Goal: Find specific page/section: Find specific page/section

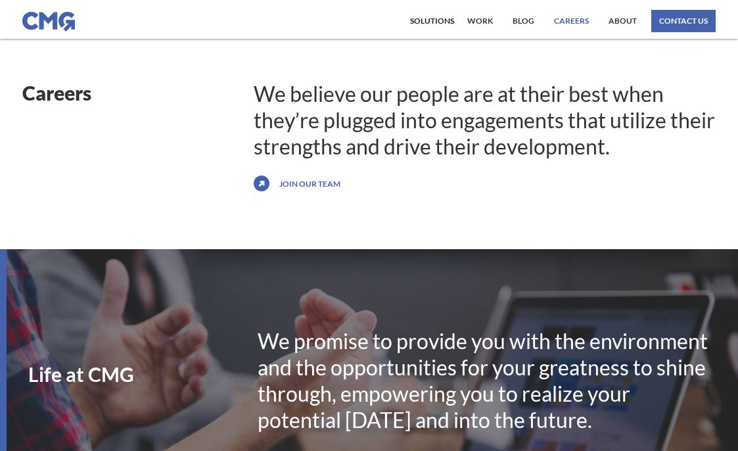
click at [577, 24] on link "Careers" at bounding box center [571, 21] width 41 height 22
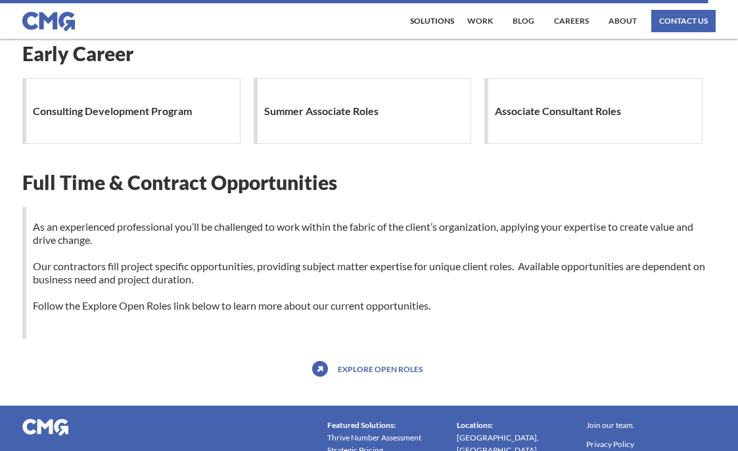
scroll to position [1315, 0]
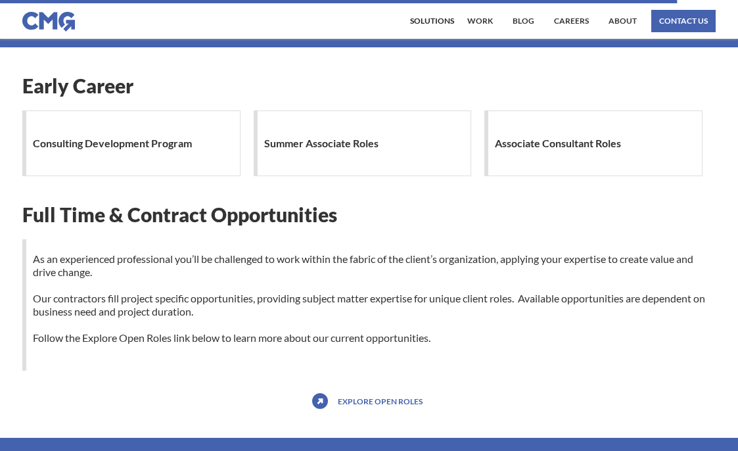
click at [115, 147] on h1 "Consulting Development Program" at bounding box center [116, 143] width 166 height 26
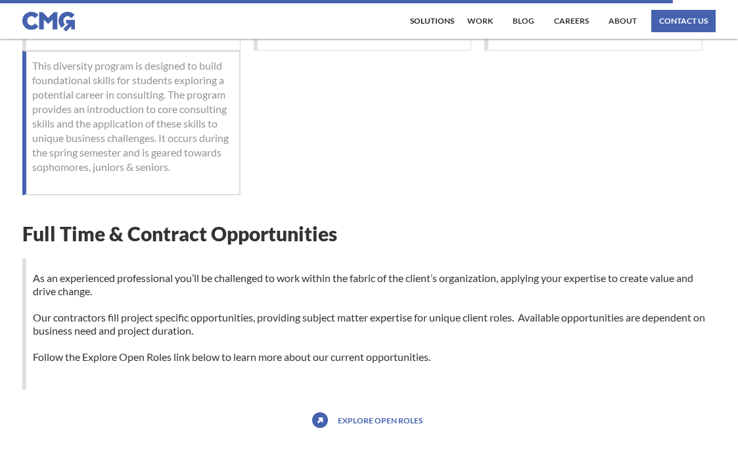
scroll to position [1578, 0]
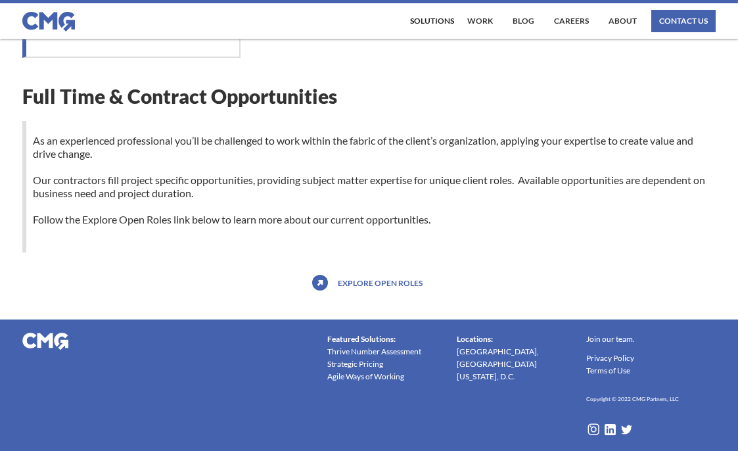
click at [368, 286] on link "Explore open roles" at bounding box center [380, 282] width 91 height 21
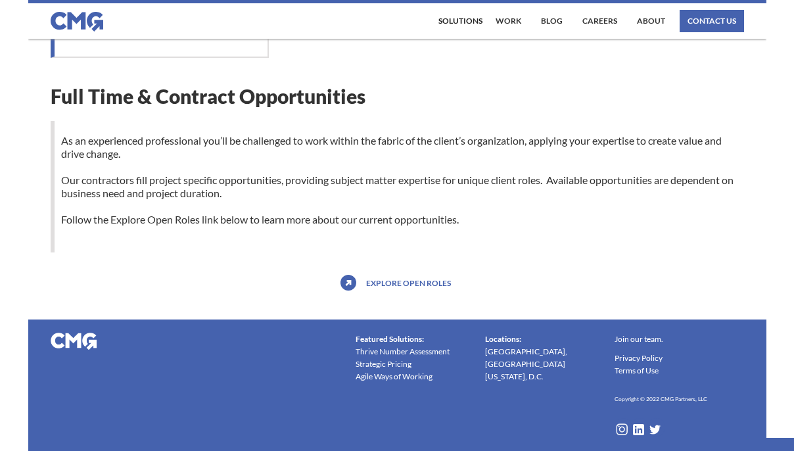
scroll to position [1550, 0]
